Goal: Register for event/course

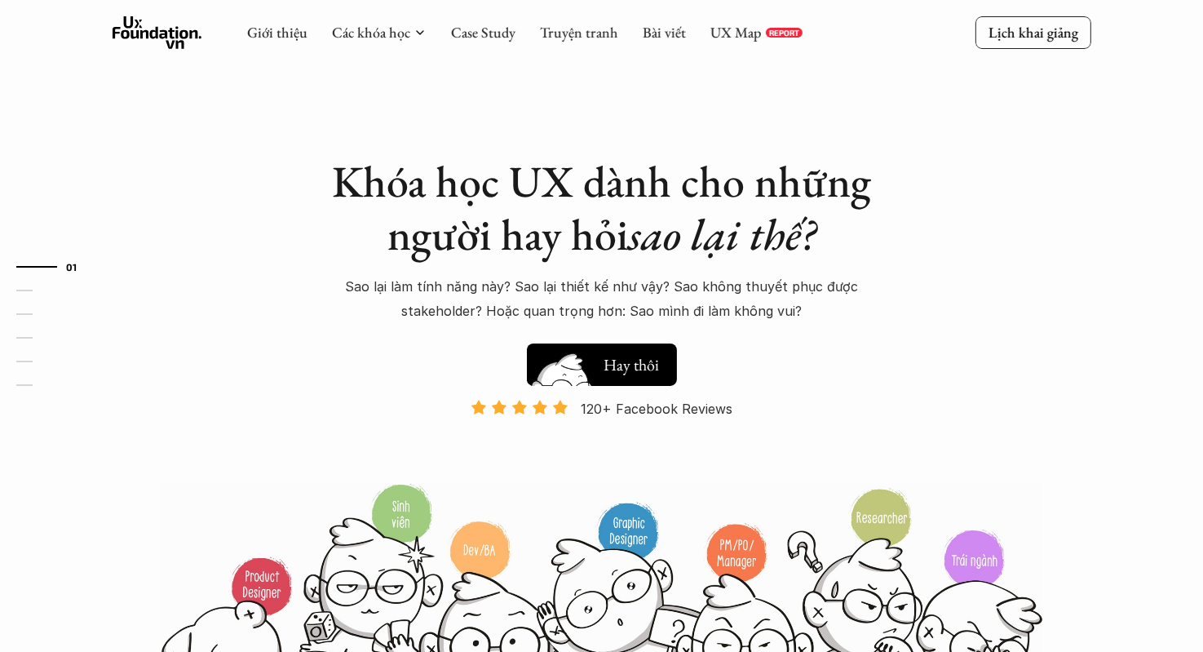
drag, startPoint x: 0, startPoint y: 0, endPoint x: 620, endPoint y: 378, distance: 725.8
click at [620, 378] on button "Hay thôi Xem thử" at bounding box center [602, 364] width 150 height 42
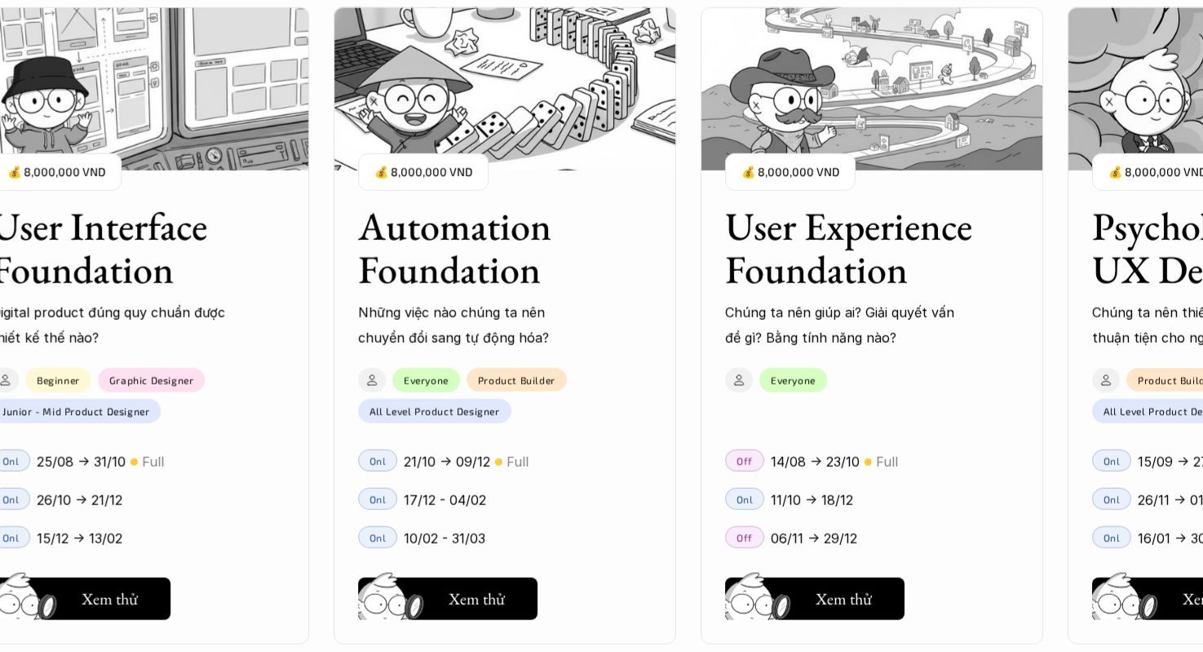
scroll to position [1644, 0]
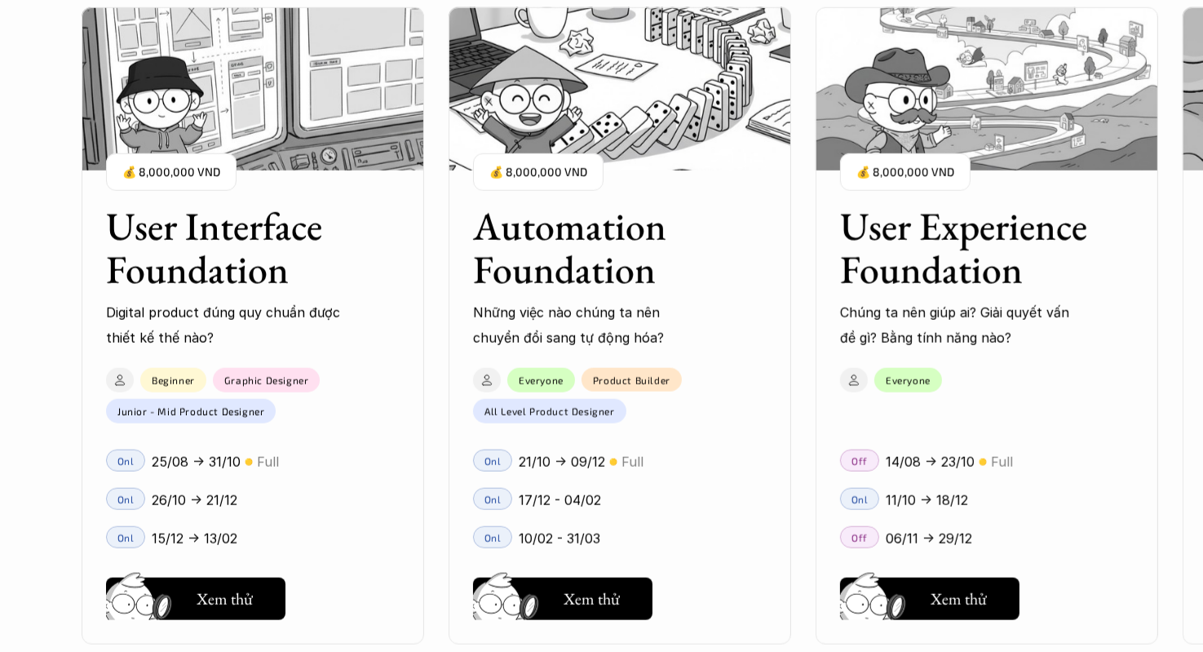
click at [347, 285] on h3 "User Interface Foundation" at bounding box center [232, 248] width 253 height 86
click at [246, 604] on h5 "Xem thử" at bounding box center [225, 602] width 56 height 23
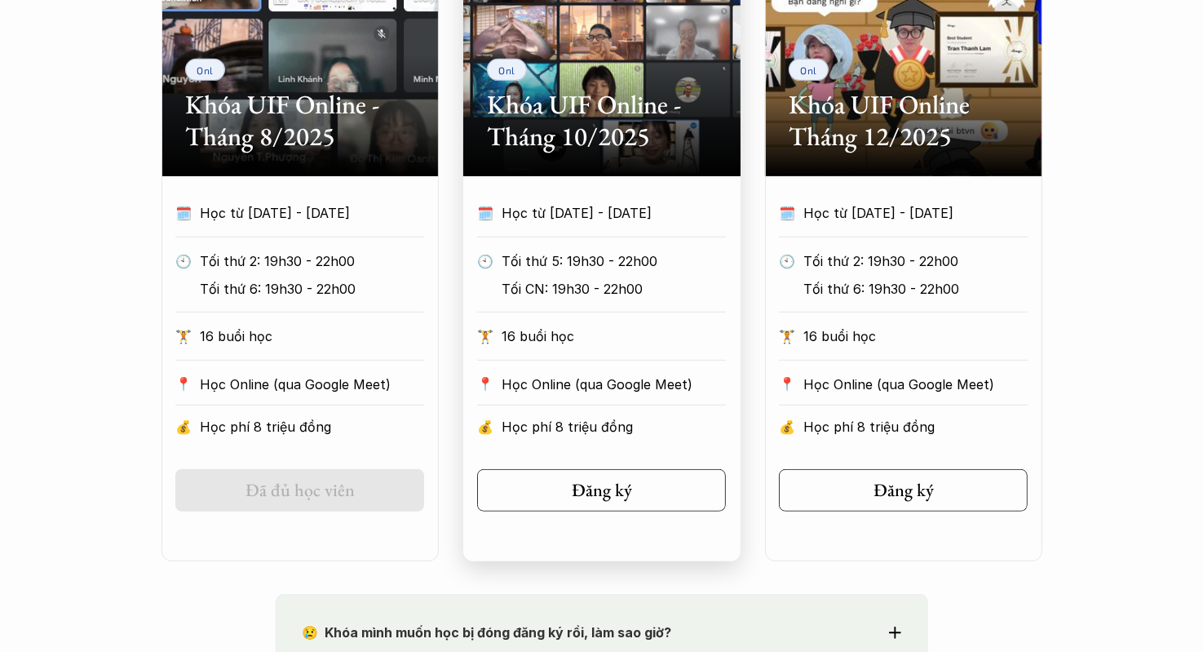
scroll to position [909, 0]
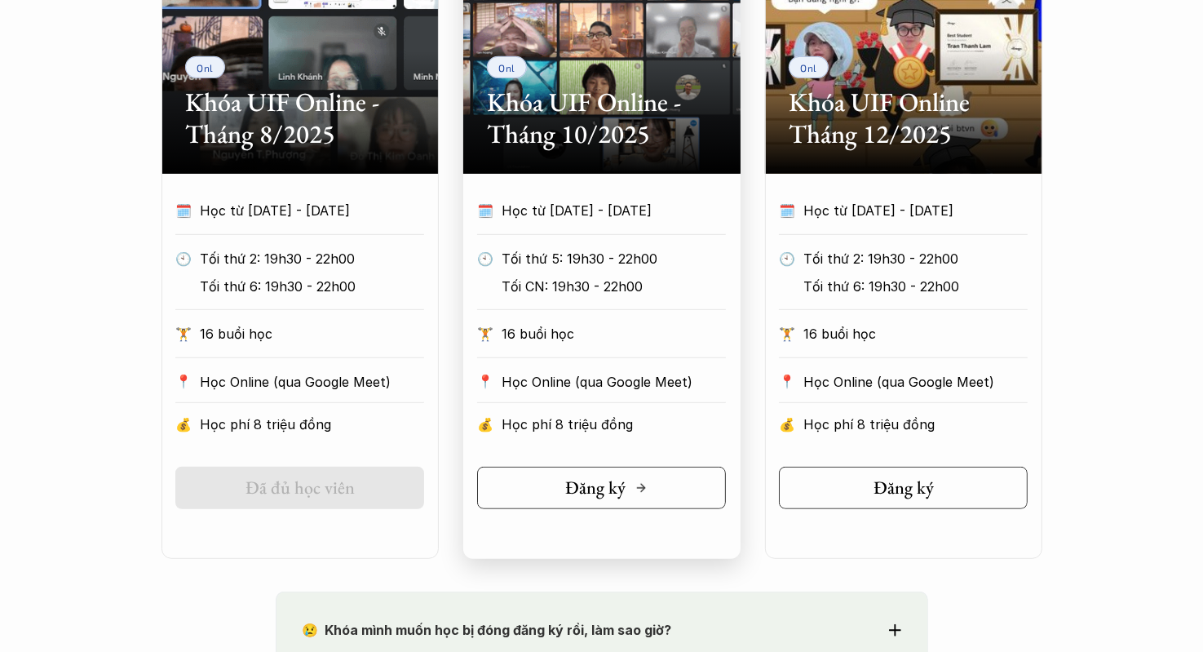
click at [611, 498] on h5 "Đăng ký" at bounding box center [596, 487] width 60 height 21
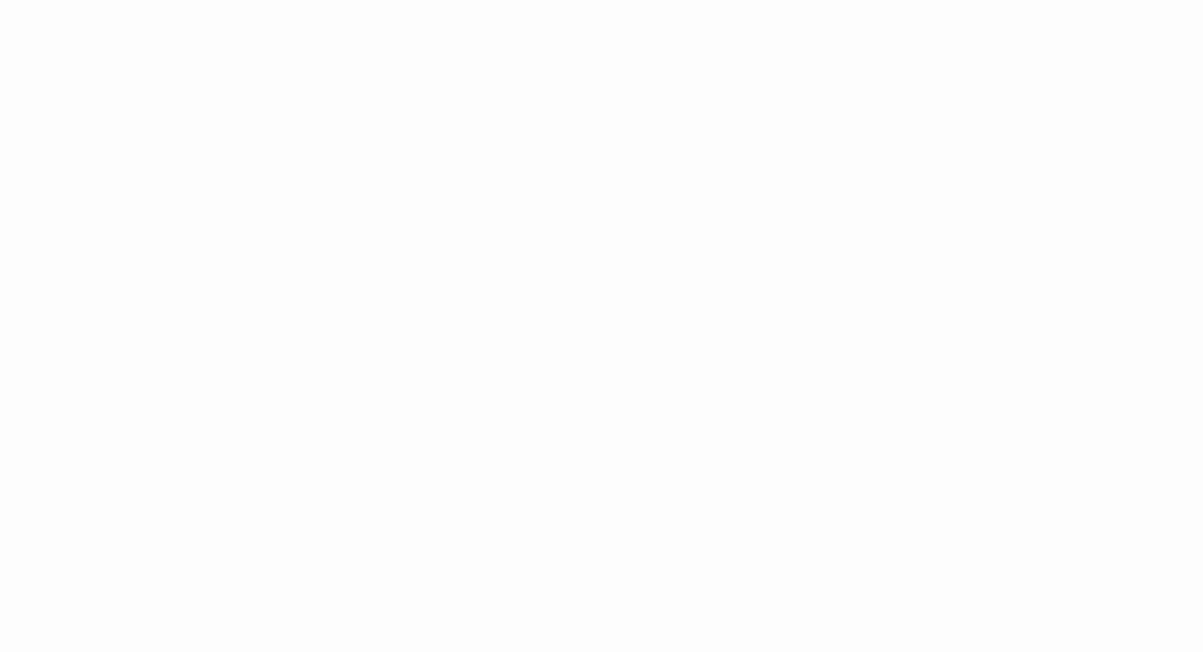
scroll to position [2198, 0]
